Goal: Transaction & Acquisition: Download file/media

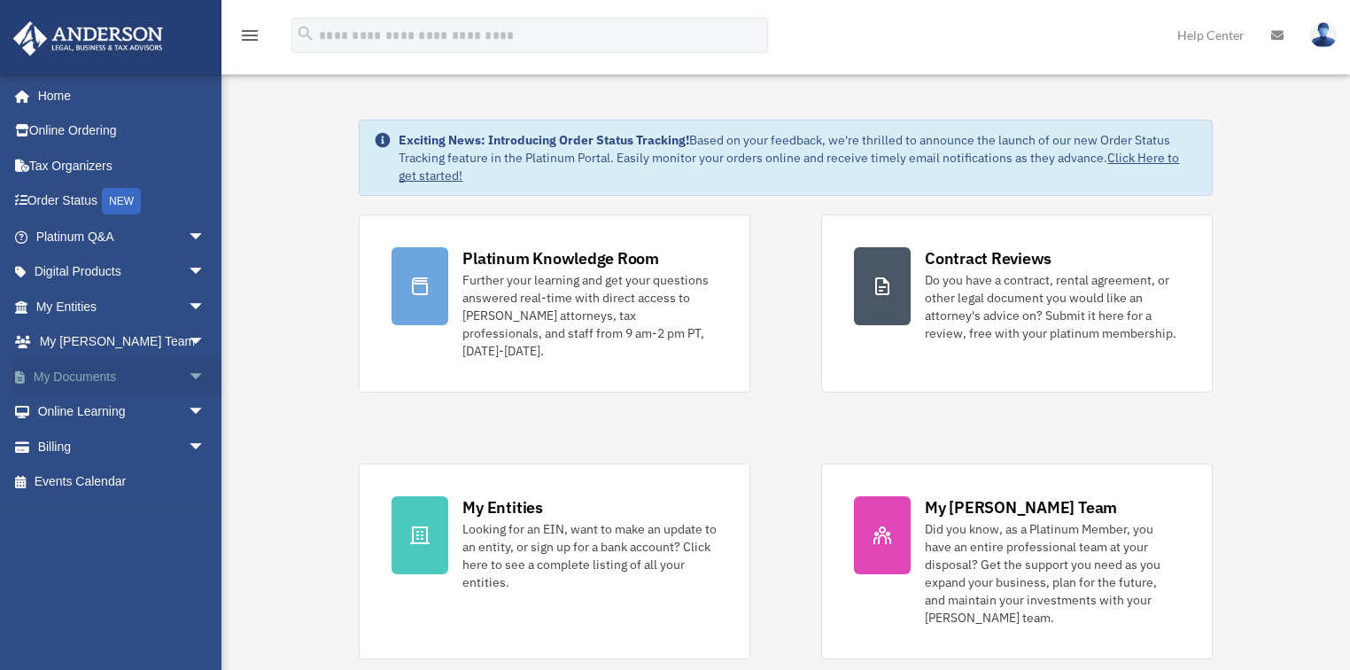
drag, startPoint x: 181, startPoint y: 377, endPoint x: 212, endPoint y: 377, distance: 31.0
click at [188, 377] on span "arrow_drop_down" at bounding box center [205, 377] width 35 height 36
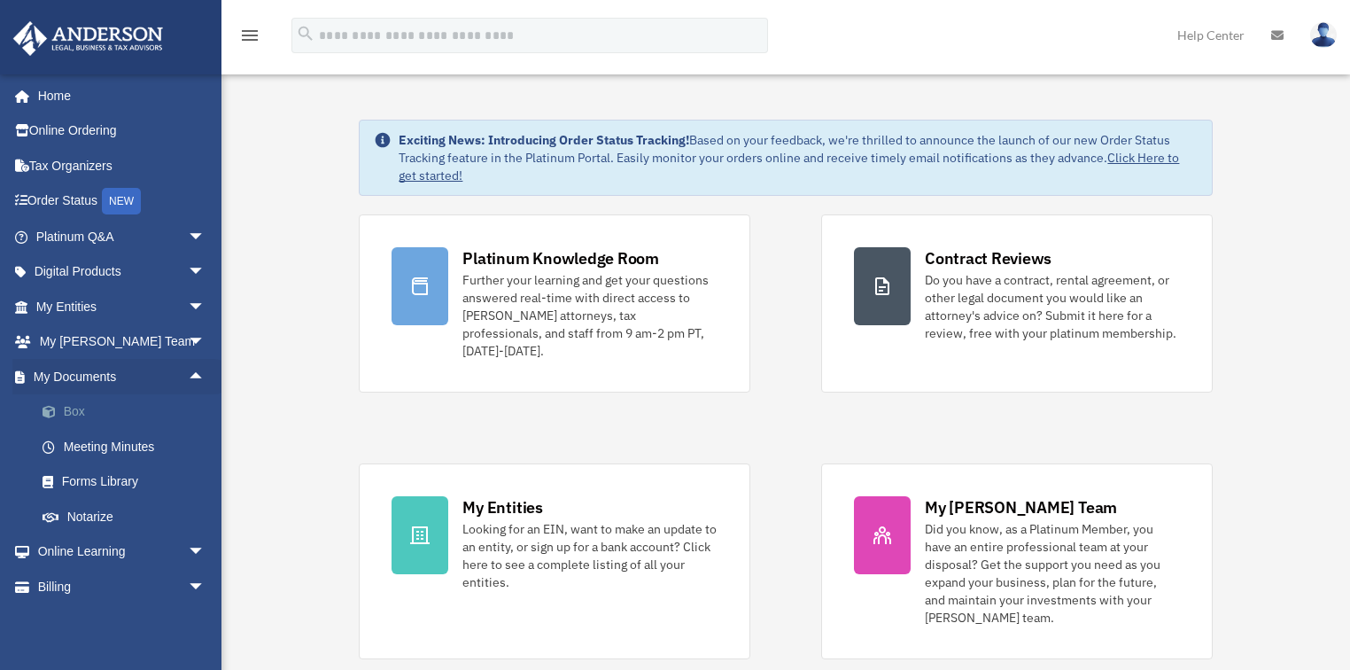
click at [103, 418] on link "Box" at bounding box center [128, 411] width 207 height 35
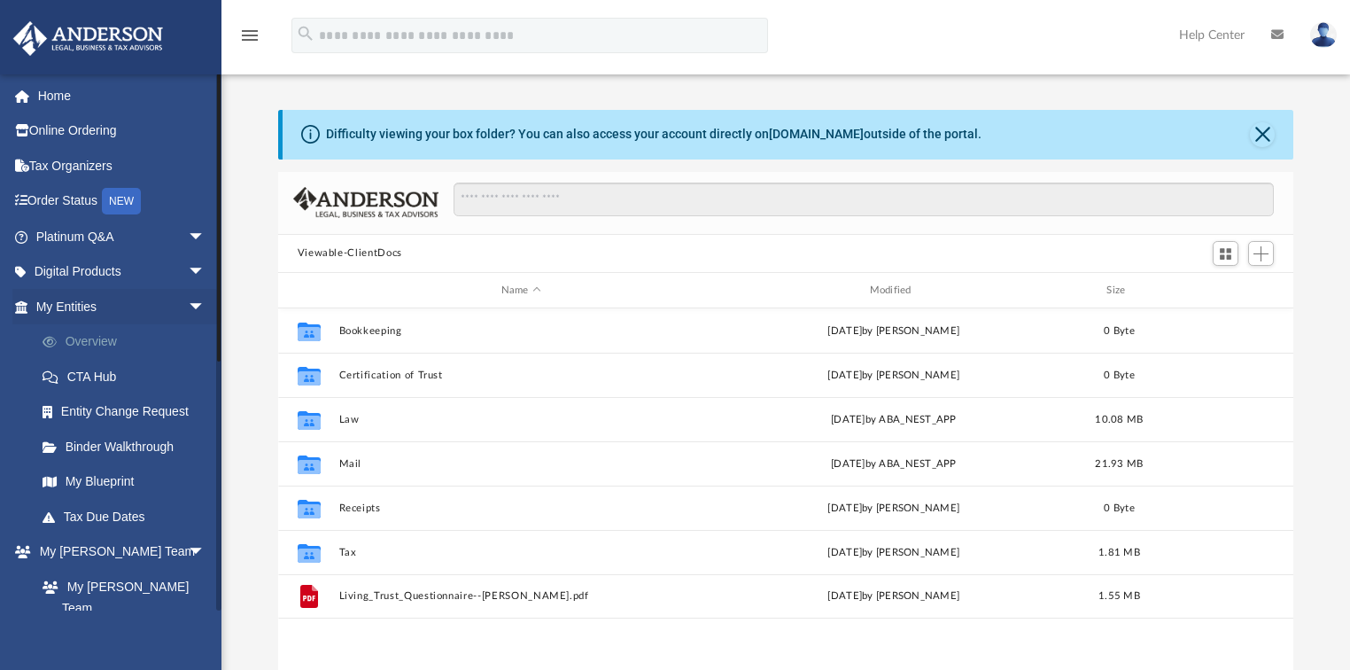
scroll to position [392, 1006]
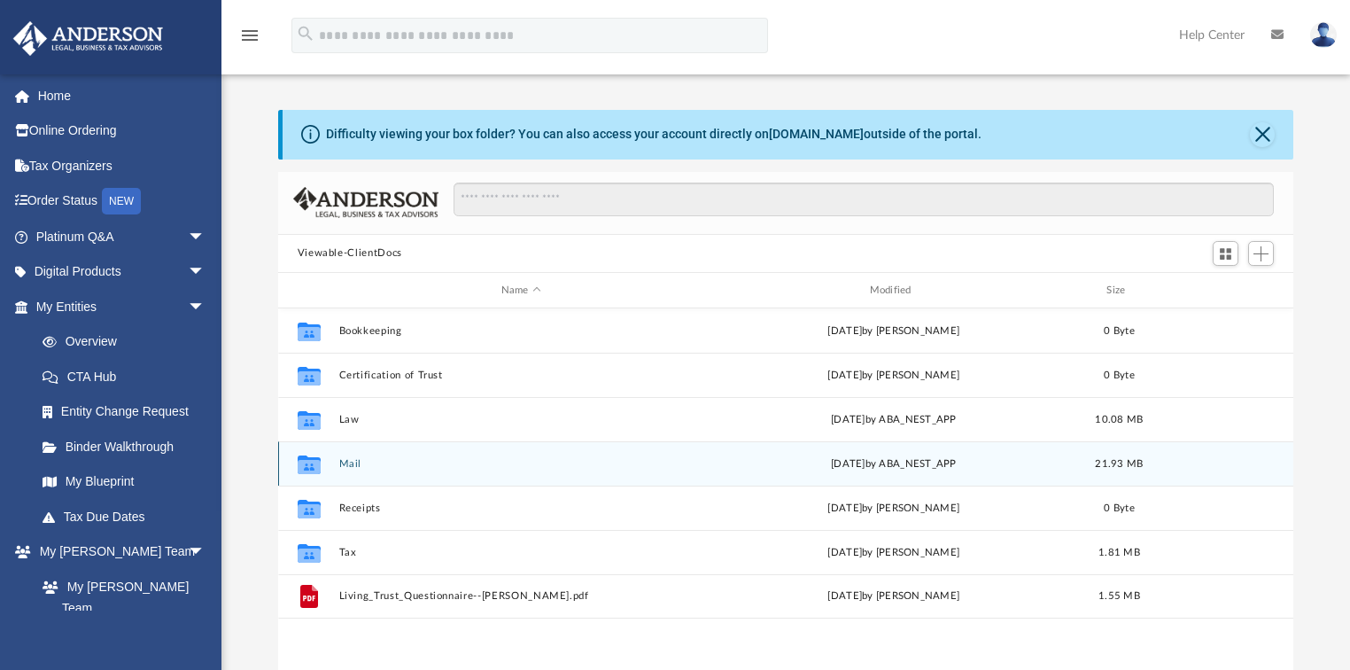
click at [421, 478] on div "Collaborated Folder Mail Fri Sep 12 2025 by ABA_NEST_APP 21.93 MB" at bounding box center [786, 463] width 1016 height 44
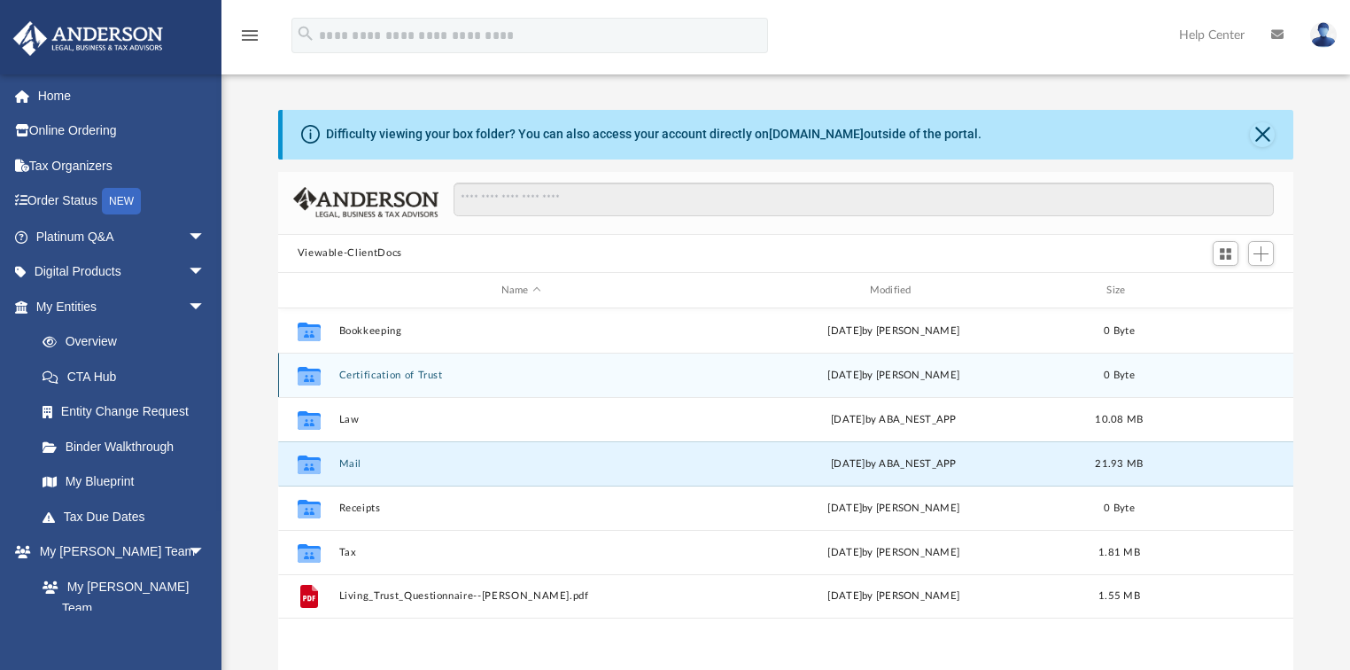
click at [381, 386] on div "Collaborated Folder Certification of Trust today by Mary Levy 0 Byte" at bounding box center [786, 375] width 1016 height 44
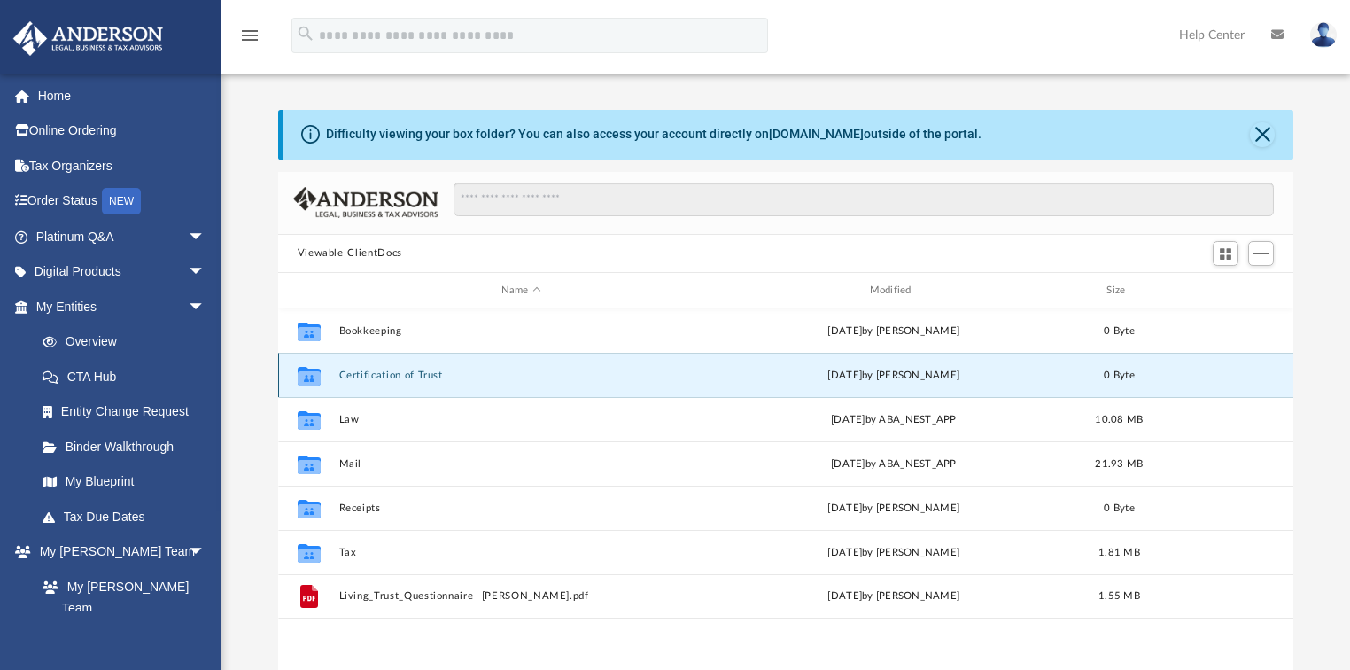
click at [383, 374] on button "Certification of Trust" at bounding box center [520, 375] width 365 height 12
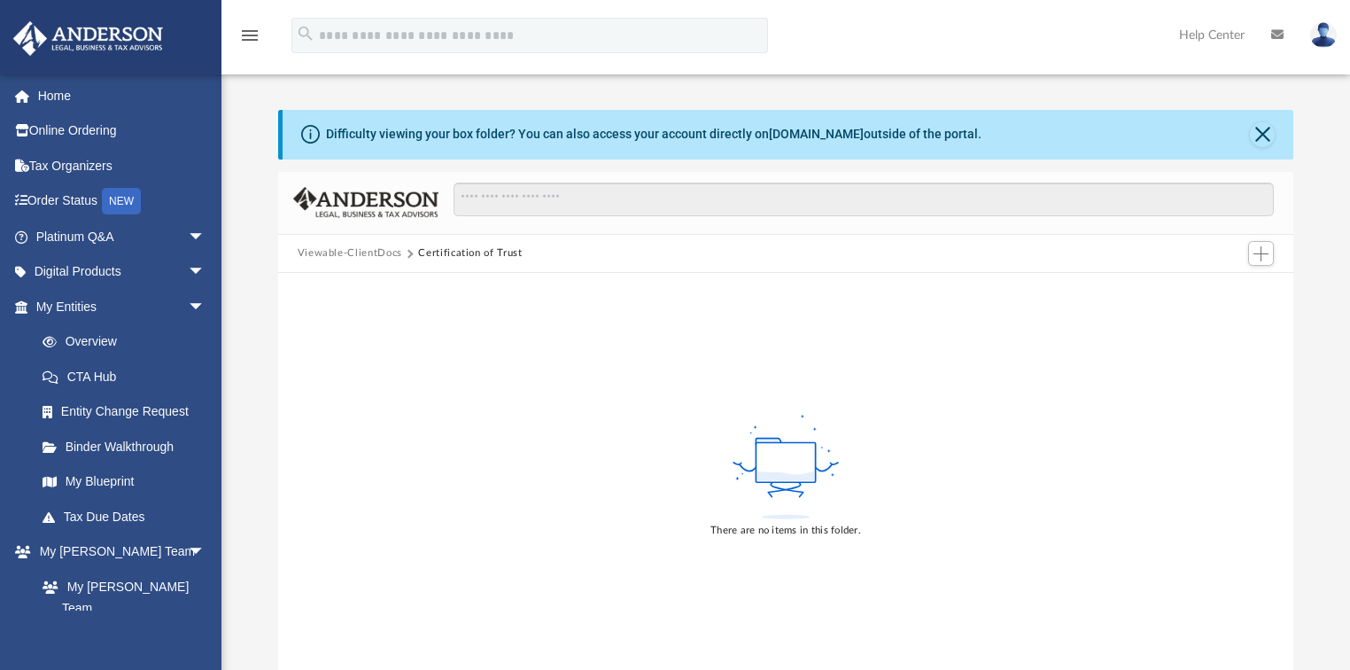
click at [380, 256] on button "Viewable-ClientDocs" at bounding box center [350, 253] width 105 height 16
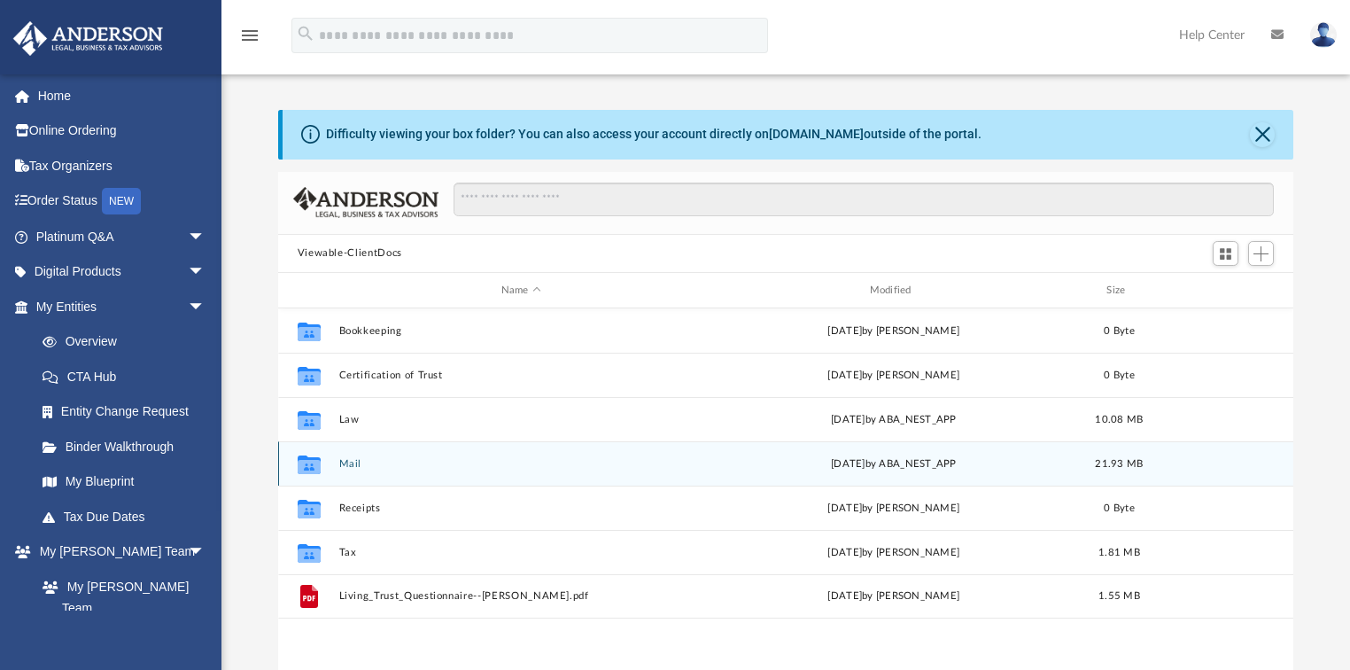
click at [359, 468] on button "Mail" at bounding box center [520, 464] width 365 height 12
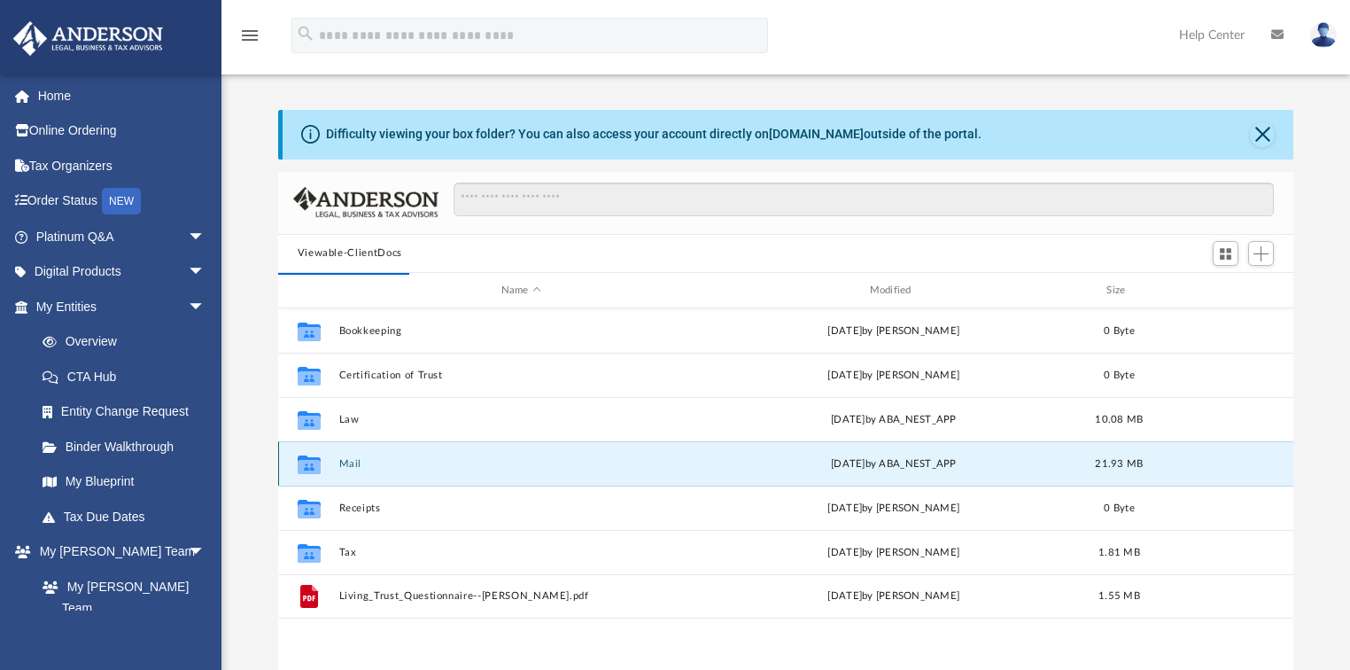
click at [354, 469] on button "Mail" at bounding box center [520, 464] width 365 height 12
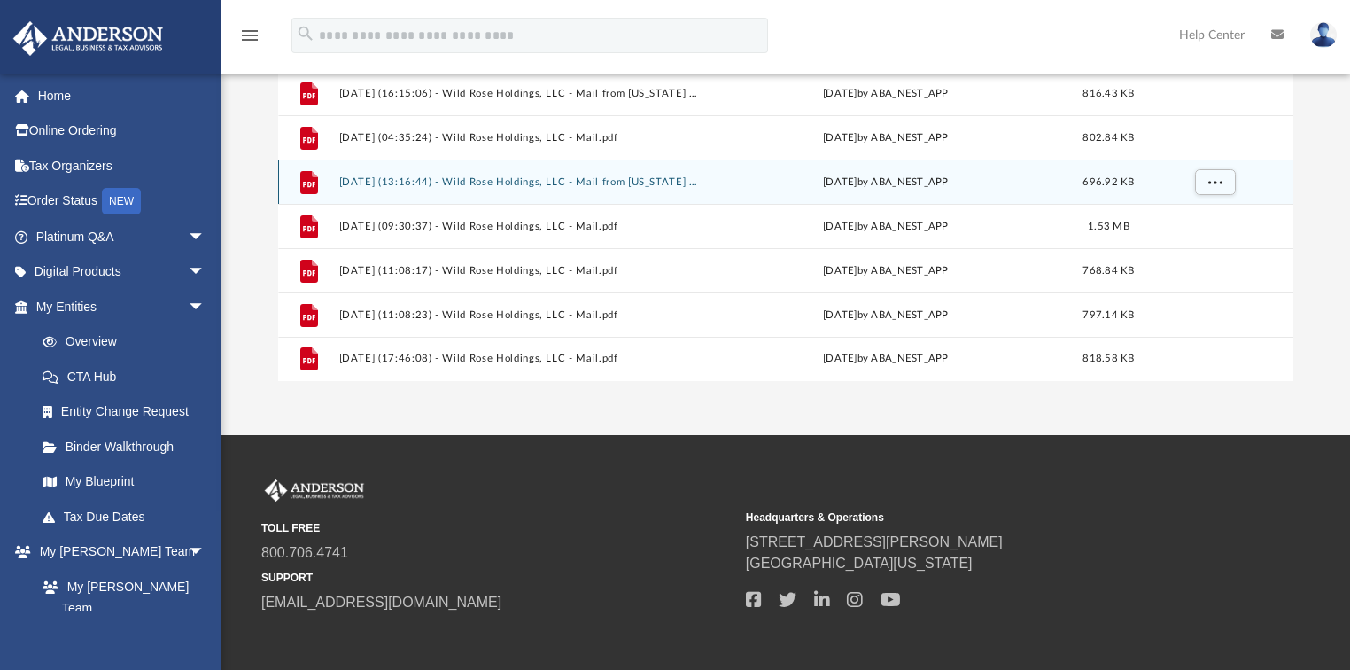
scroll to position [377, 0]
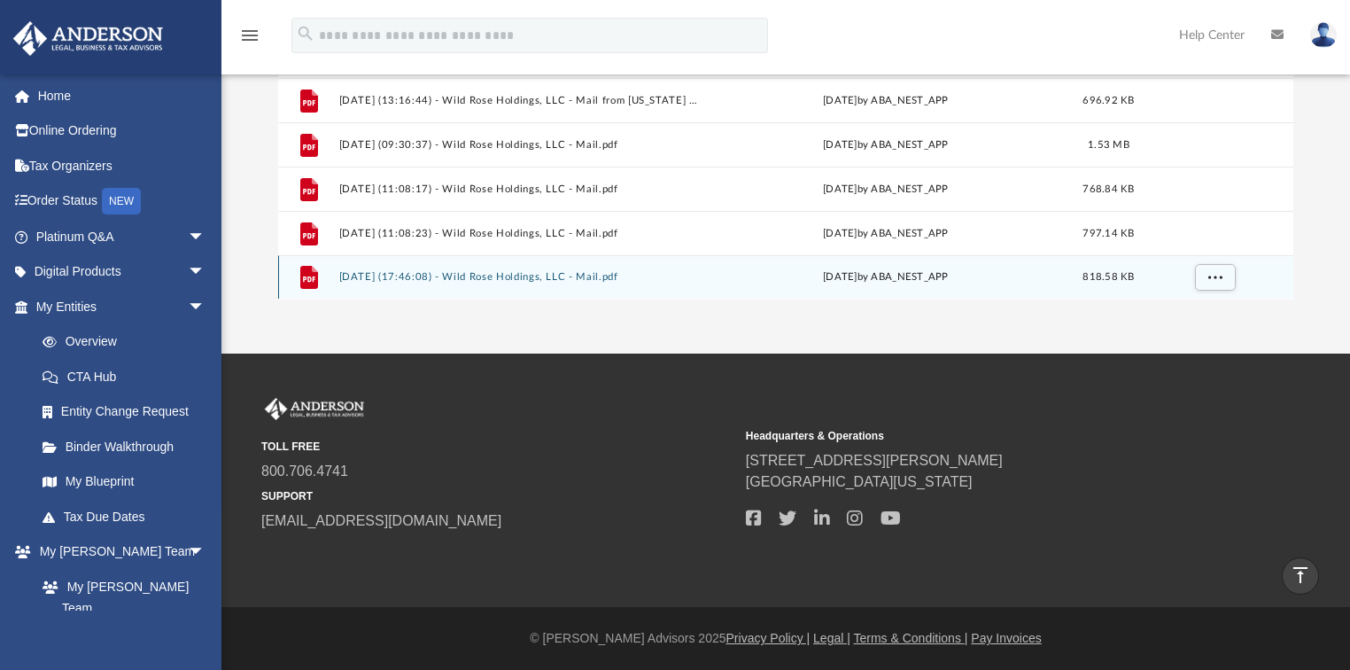
click at [412, 284] on div "File 2025.09.12 (17:46:08) - Wild Rose Holdings, LLC - Mail.pdf Fri Sep 12 2025…" at bounding box center [786, 277] width 1016 height 44
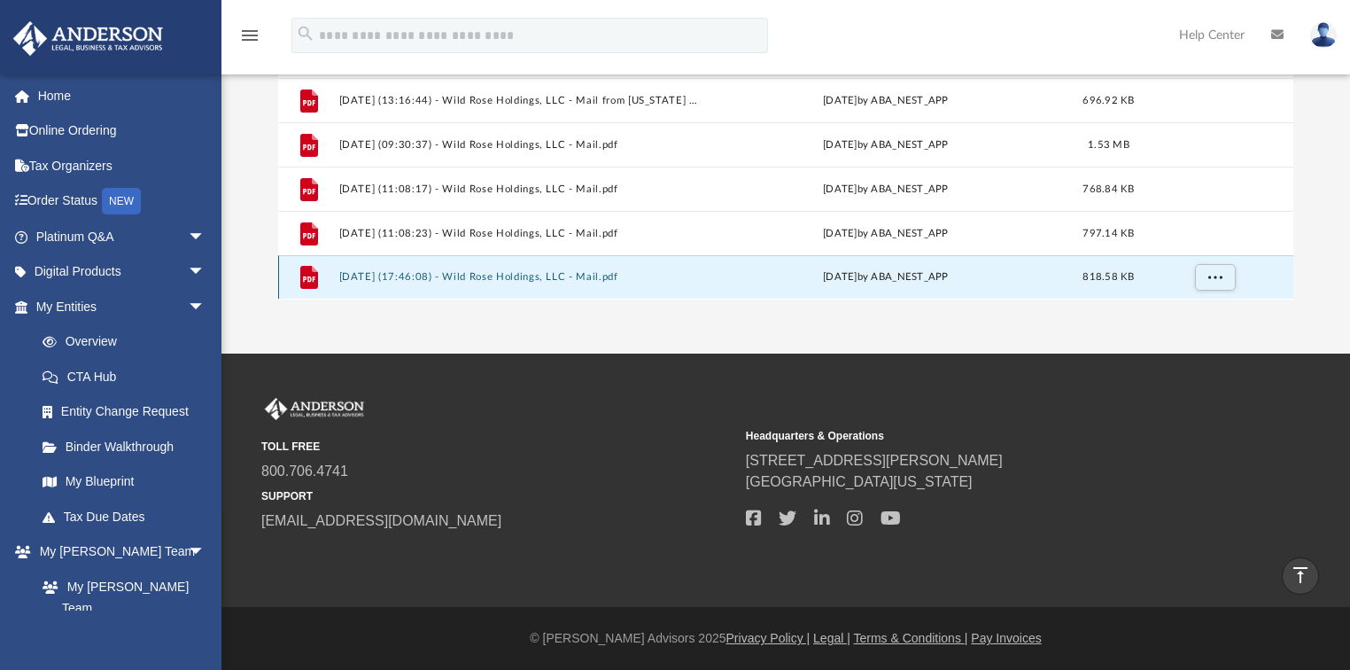
click at [423, 279] on button "2025.09.12 (17:46:08) - Wild Rose Holdings, LLC - Mail.pdf" at bounding box center [518, 278] width 360 height 12
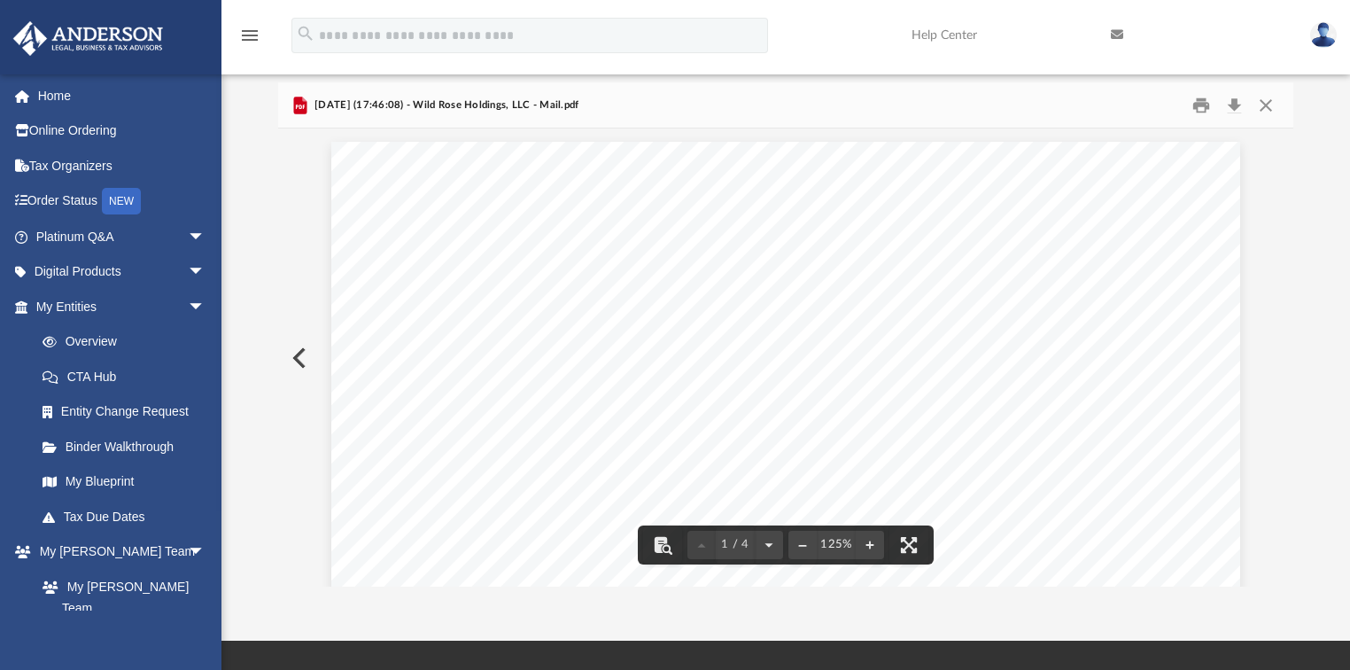
scroll to position [0, 0]
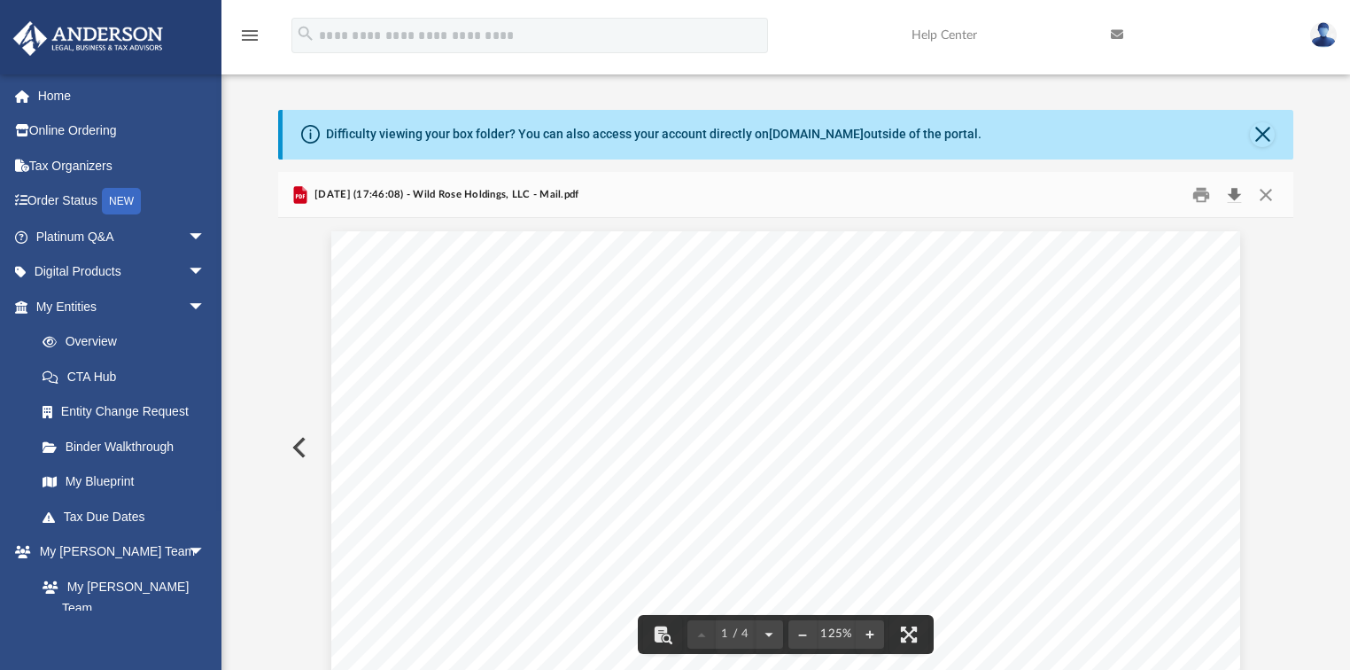
click at [1234, 192] on button "Download" at bounding box center [1234, 194] width 32 height 27
click at [1270, 192] on button "Close" at bounding box center [1266, 194] width 32 height 27
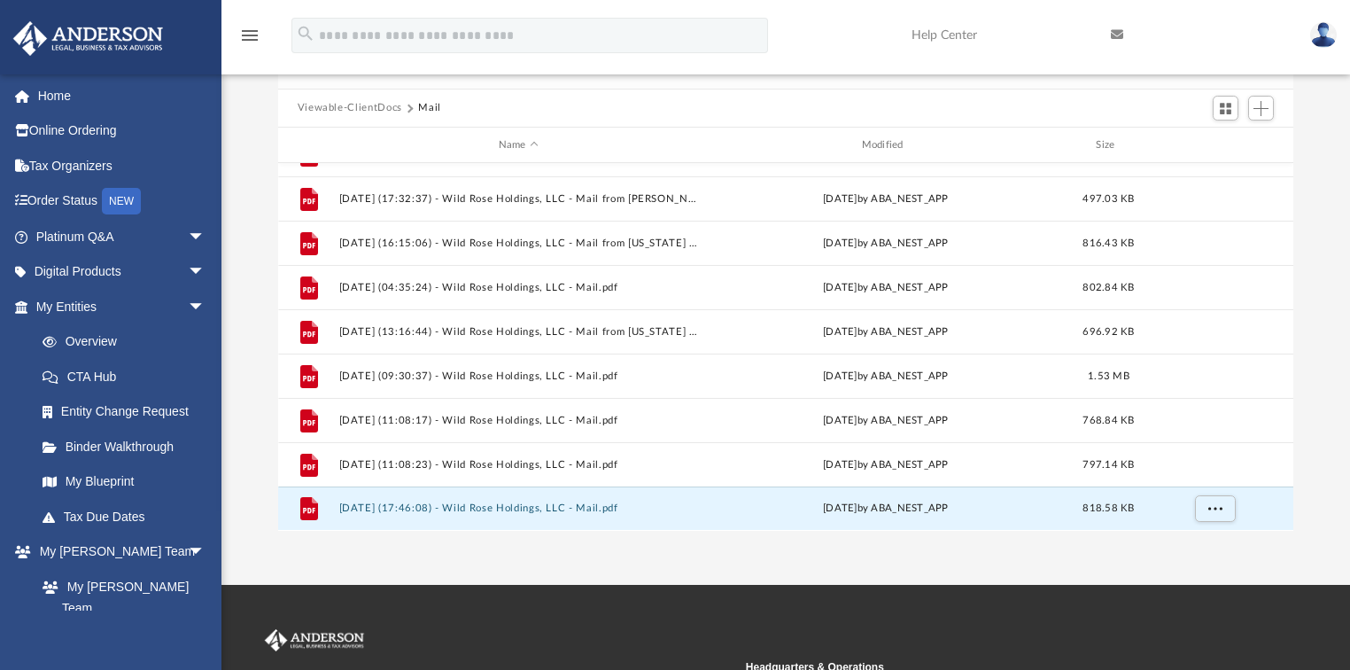
scroll to position [359, 0]
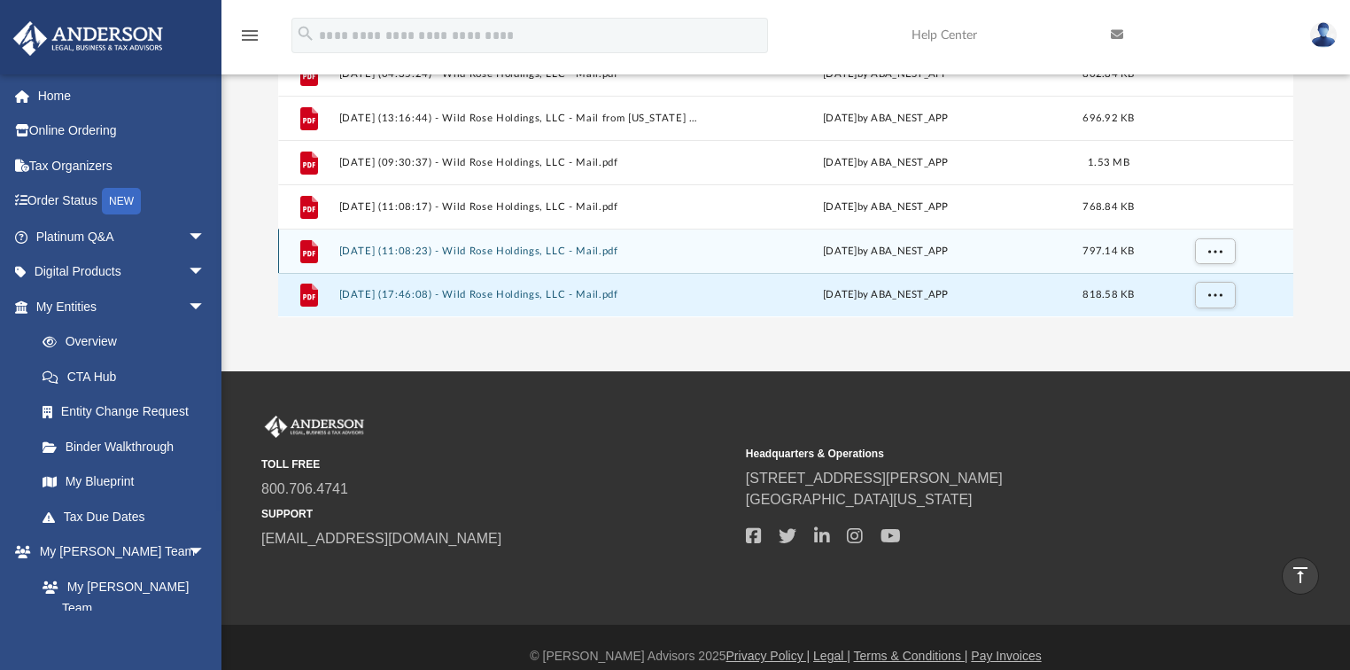
click at [467, 247] on button "2025.09.09 (11:08:23) - Wild Rose Holdings, LLC - Mail.pdf" at bounding box center [518, 251] width 360 height 12
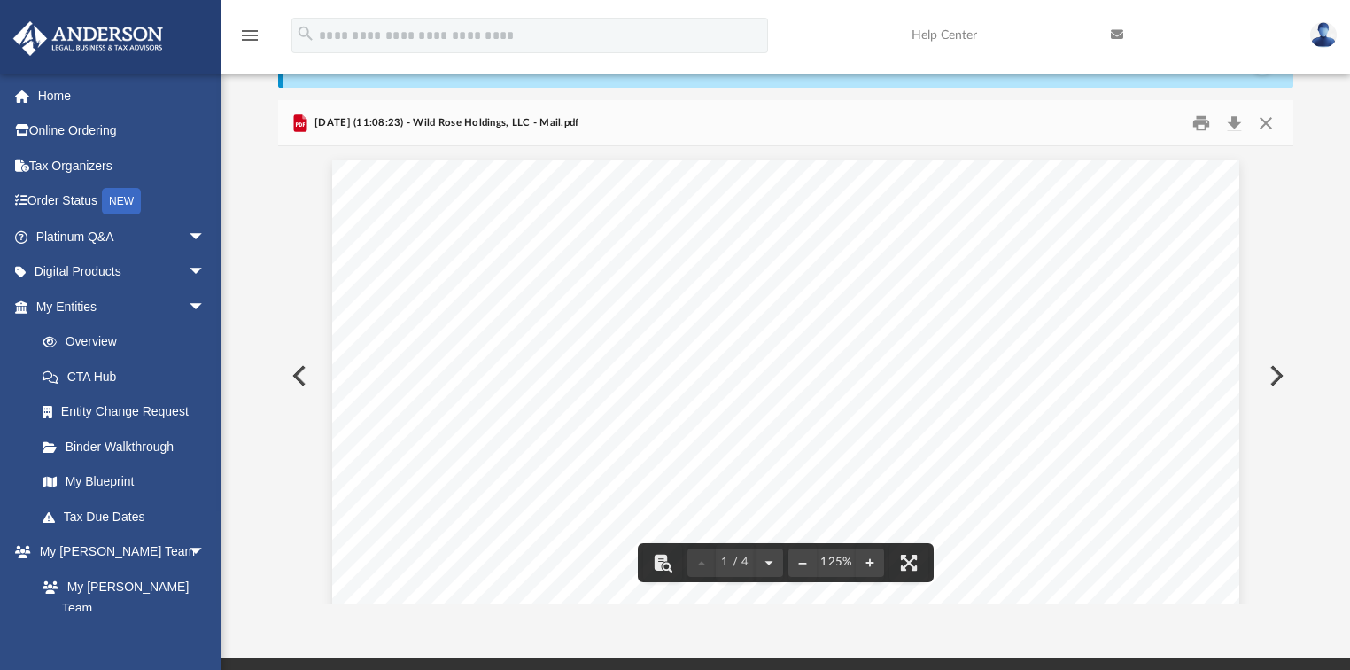
scroll to position [0, 0]
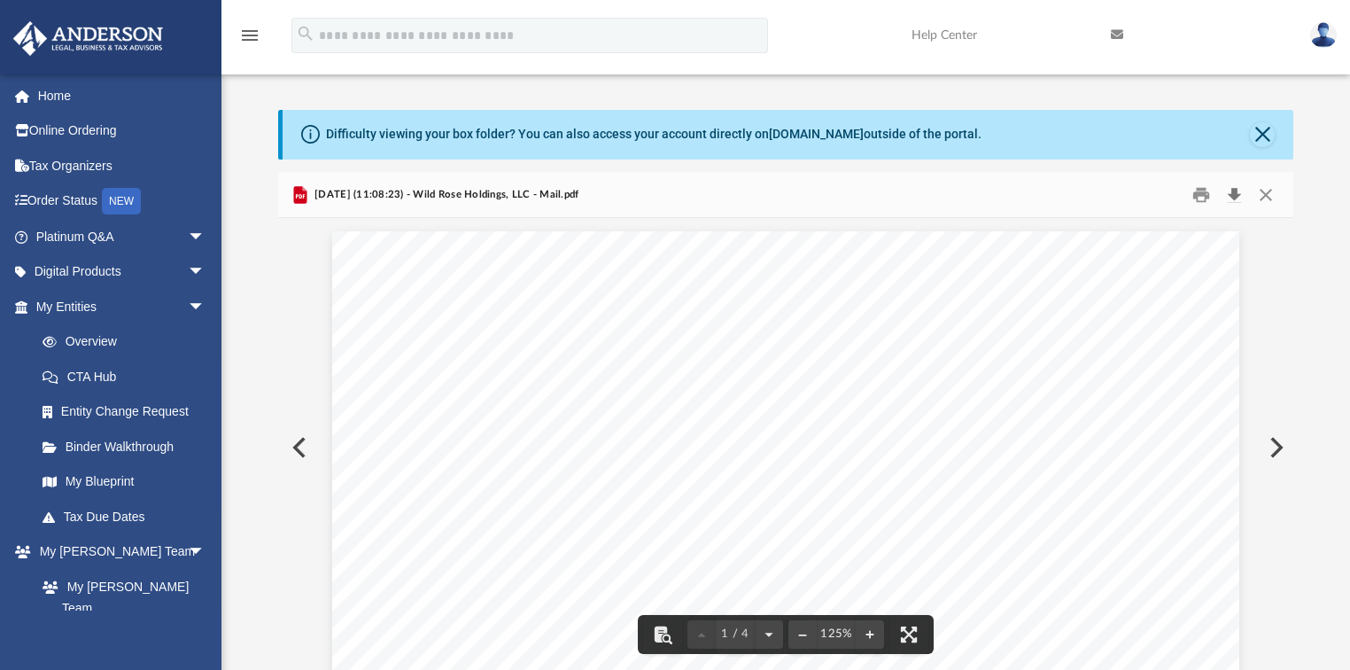
click at [1236, 194] on button "Download" at bounding box center [1234, 194] width 32 height 27
click at [1272, 195] on button "Close" at bounding box center [1266, 194] width 32 height 27
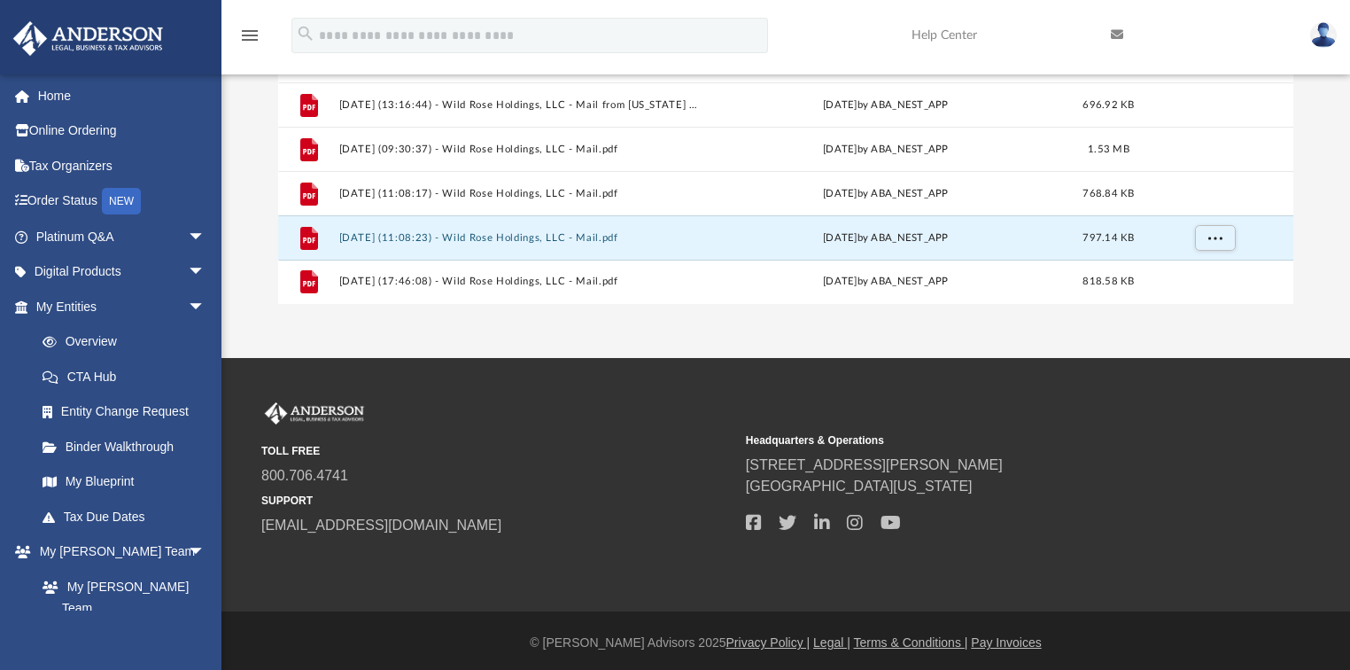
scroll to position [377, 0]
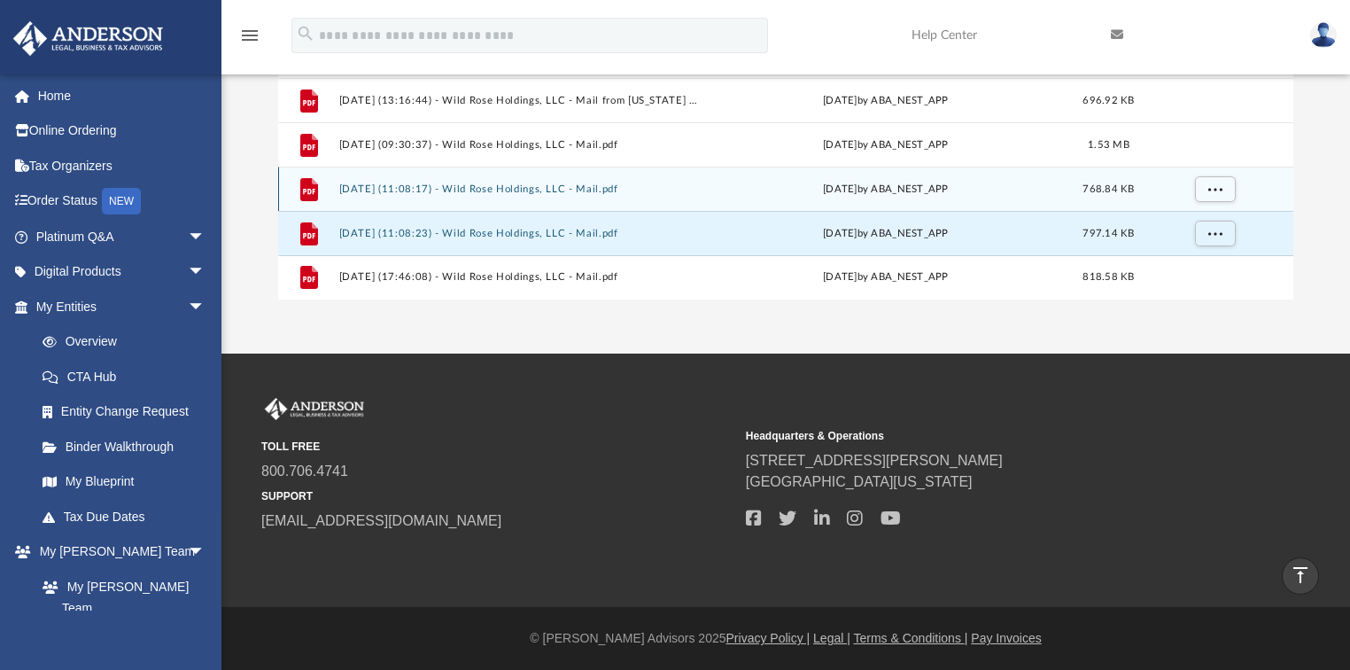
click at [594, 192] on button "2025.09.09 (11:08:17) - Wild Rose Holdings, LLC - Mail.pdf" at bounding box center [518, 189] width 360 height 12
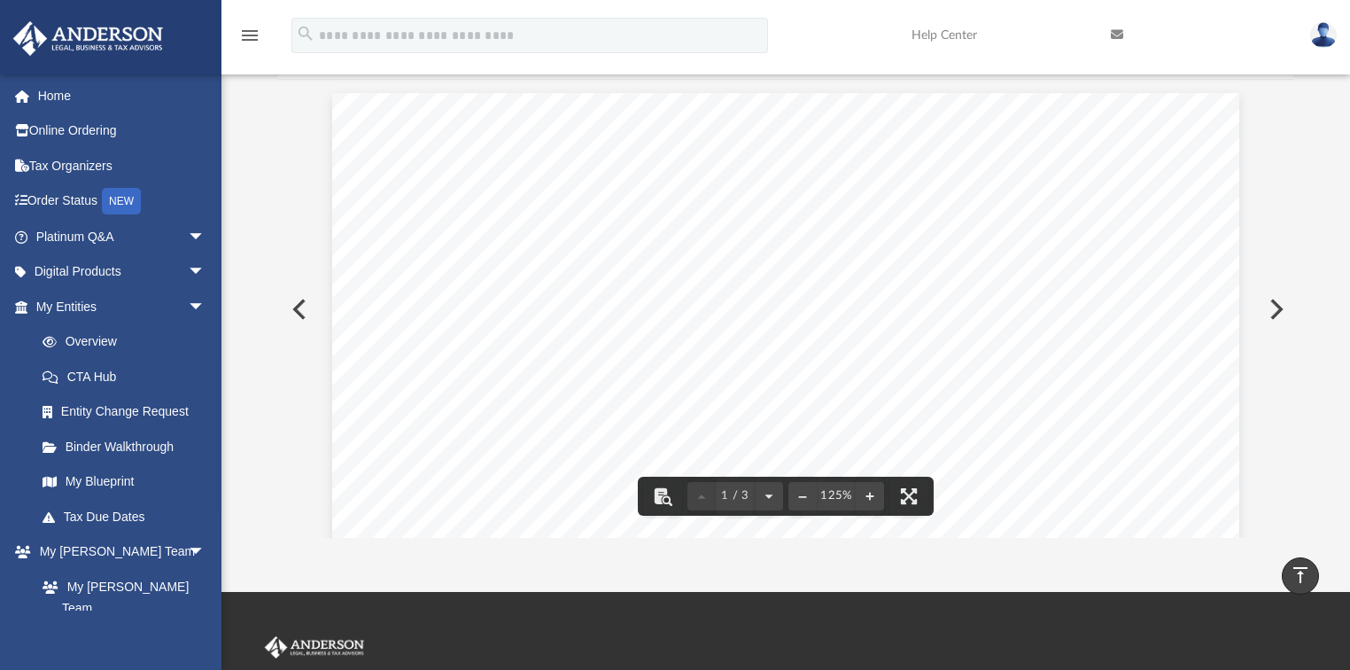
scroll to position [0, 0]
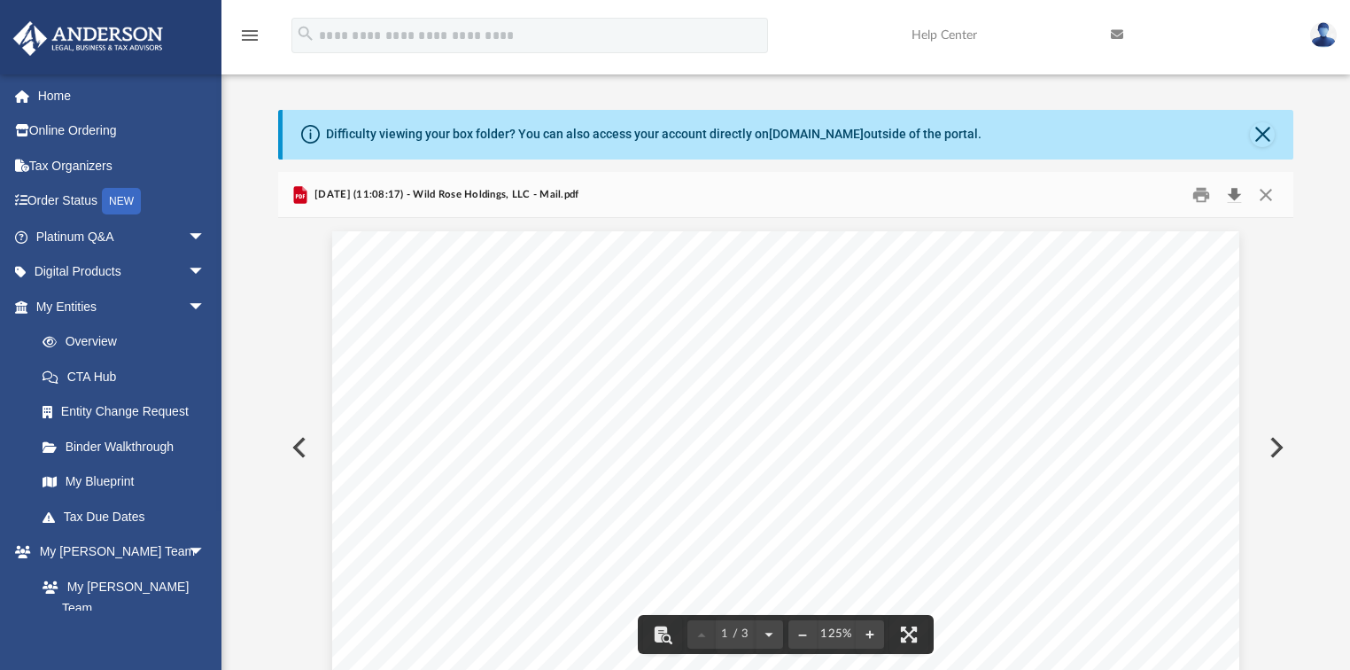
click at [1237, 198] on button "Download" at bounding box center [1234, 194] width 32 height 27
click at [1265, 196] on button "Close" at bounding box center [1266, 194] width 32 height 27
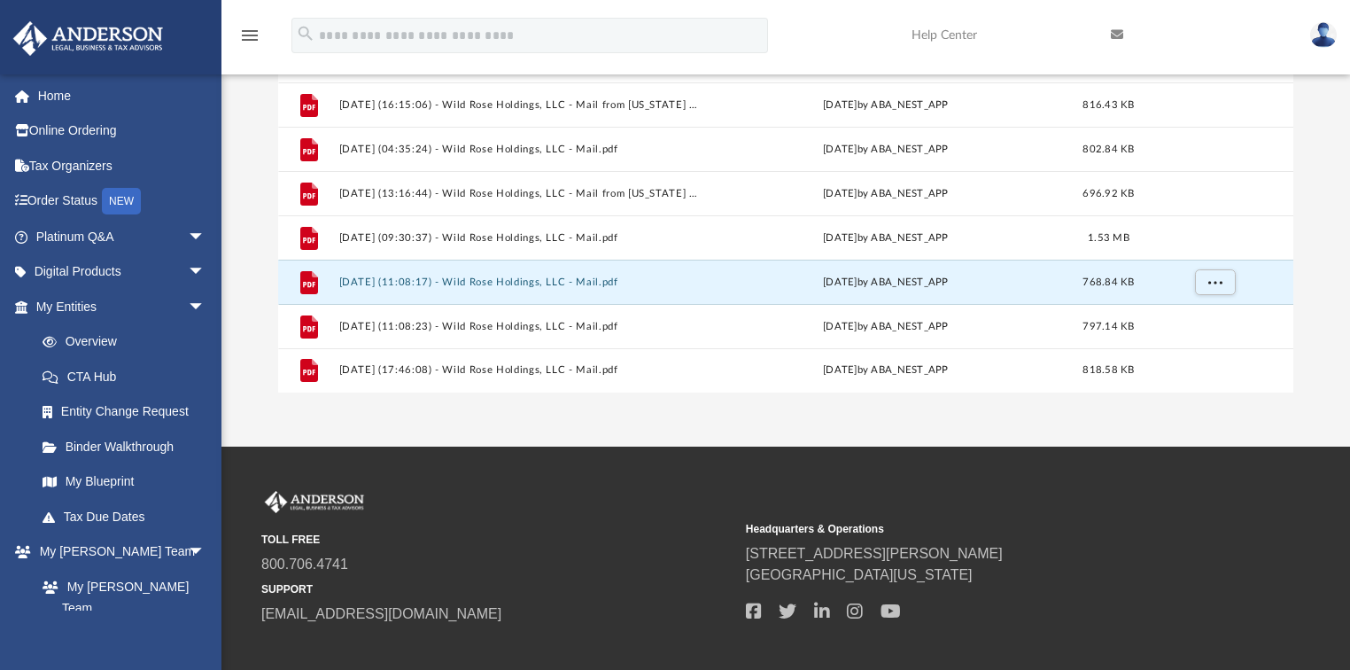
scroll to position [213, 0]
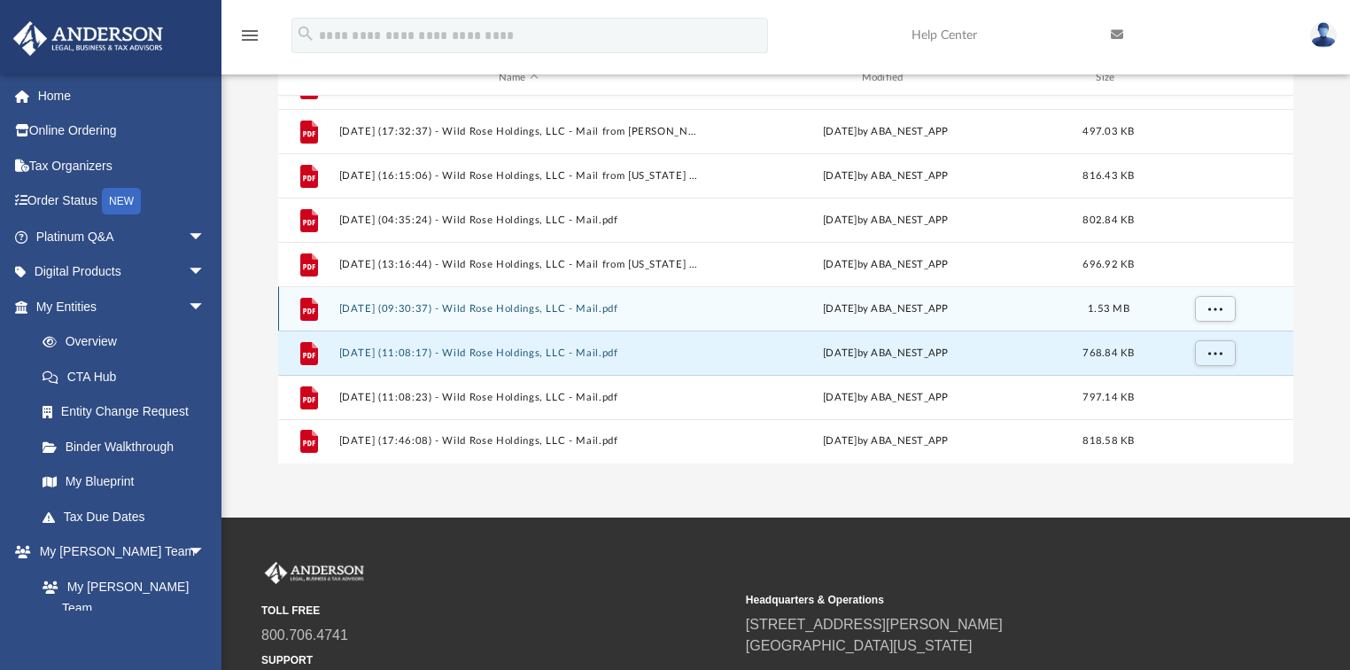
click at [569, 308] on button "2025.08.20 (09:30:37) - Wild Rose Holdings, LLC - Mail.pdf" at bounding box center [518, 309] width 360 height 12
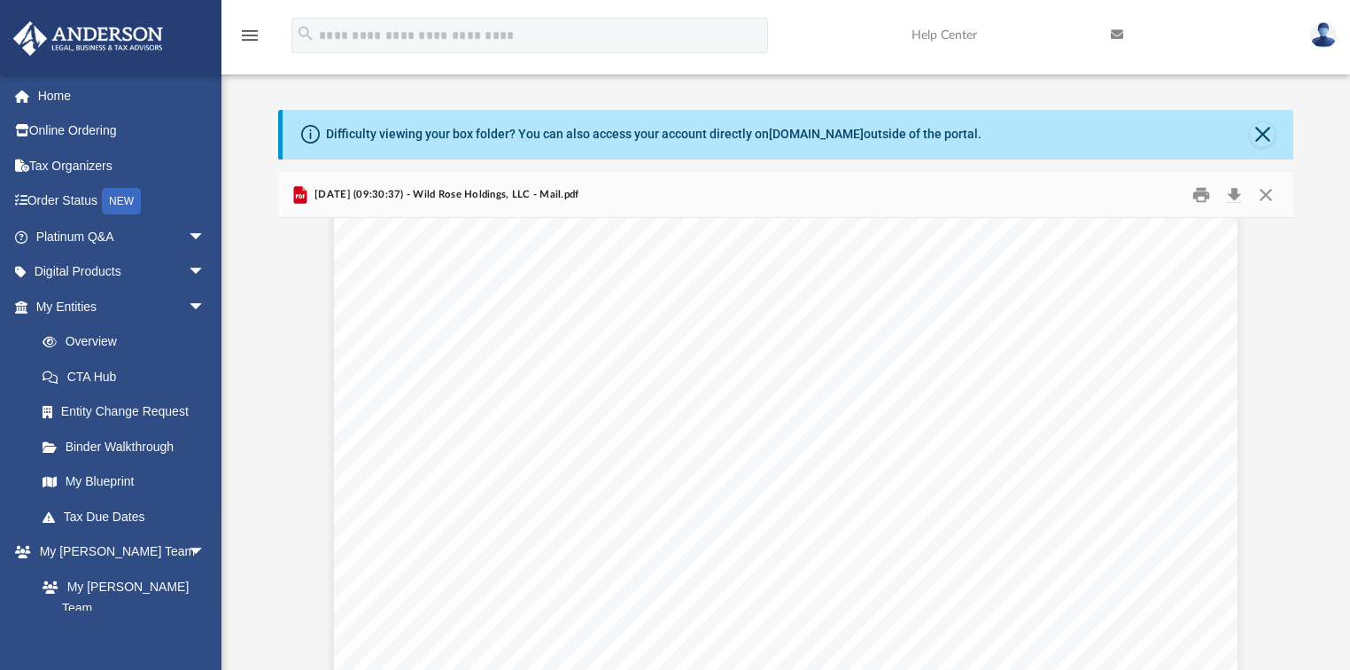
scroll to position [0, 0]
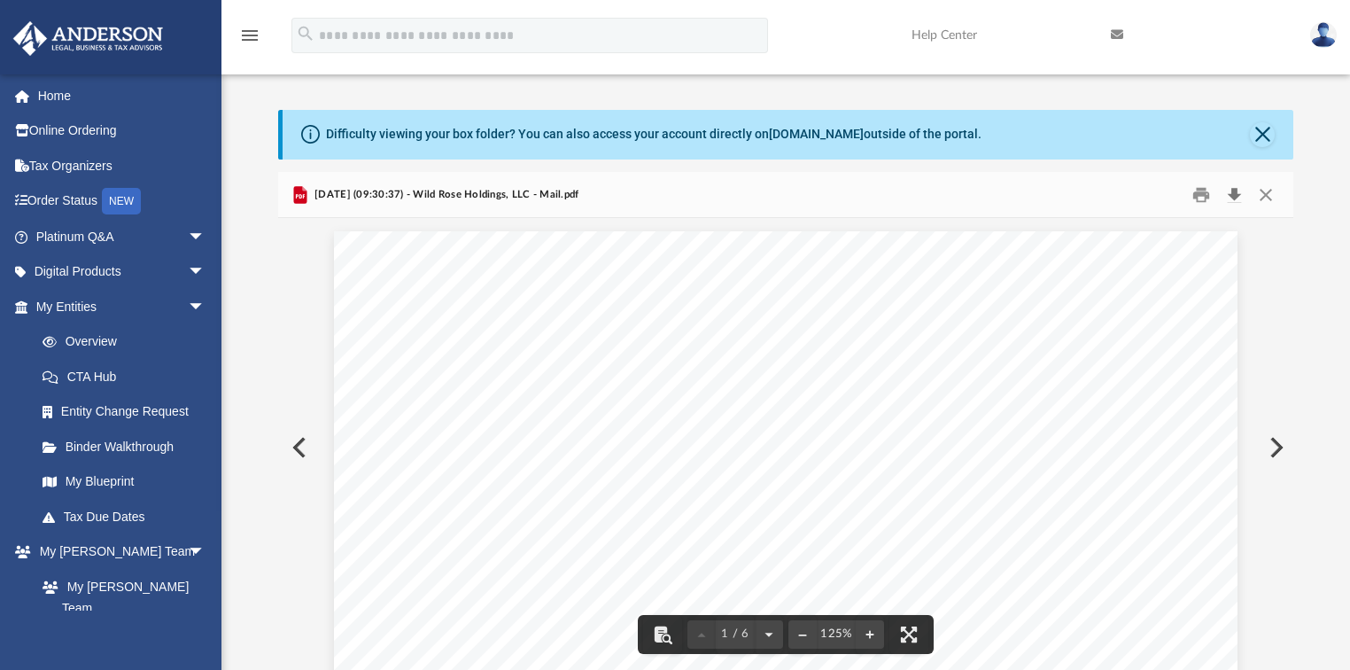
click at [1244, 193] on button "Download" at bounding box center [1234, 194] width 32 height 27
click at [1238, 201] on button "Download" at bounding box center [1234, 194] width 32 height 27
